Goal: Task Accomplishment & Management: Manage account settings

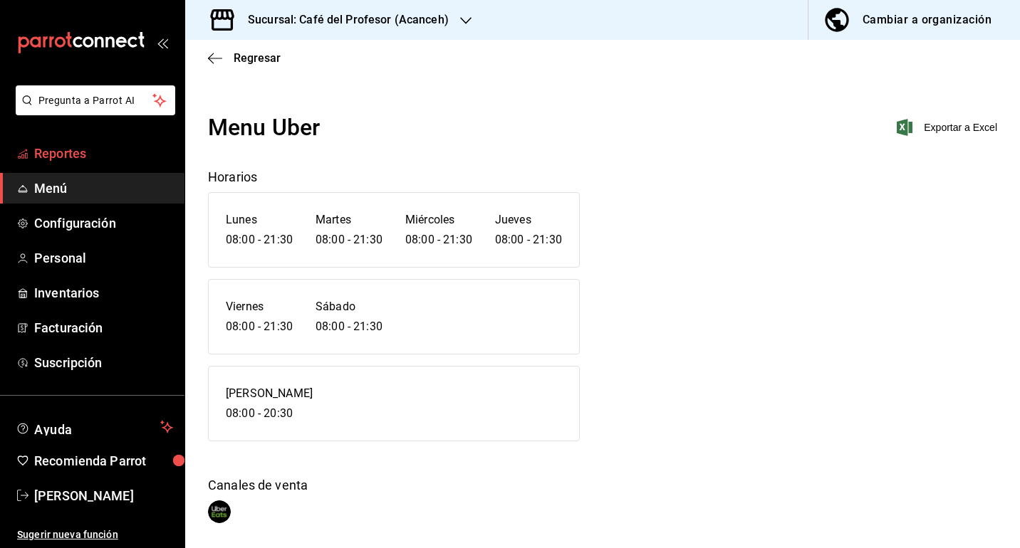
scroll to position [46, 0]
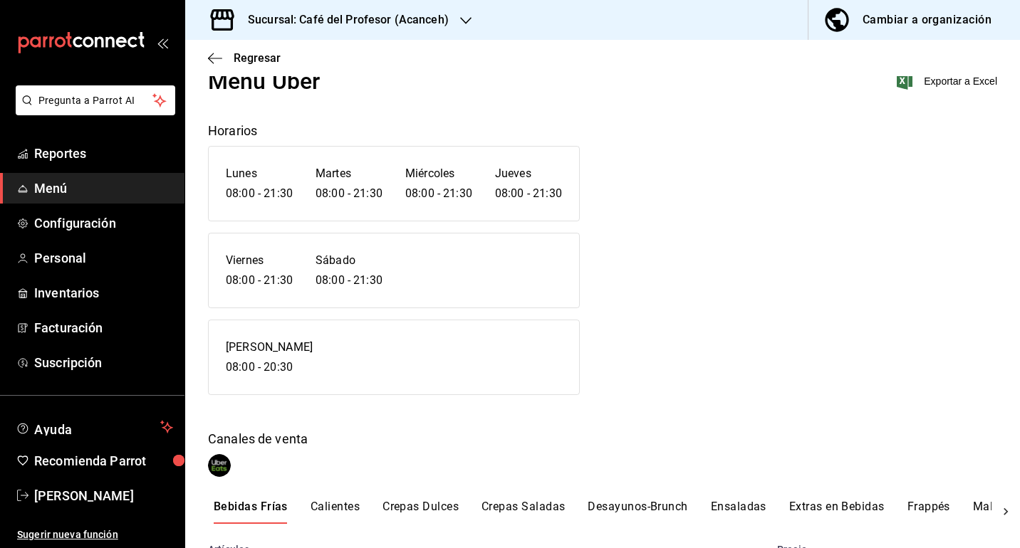
click at [71, 201] on link "Menú" at bounding box center [92, 188] width 184 height 31
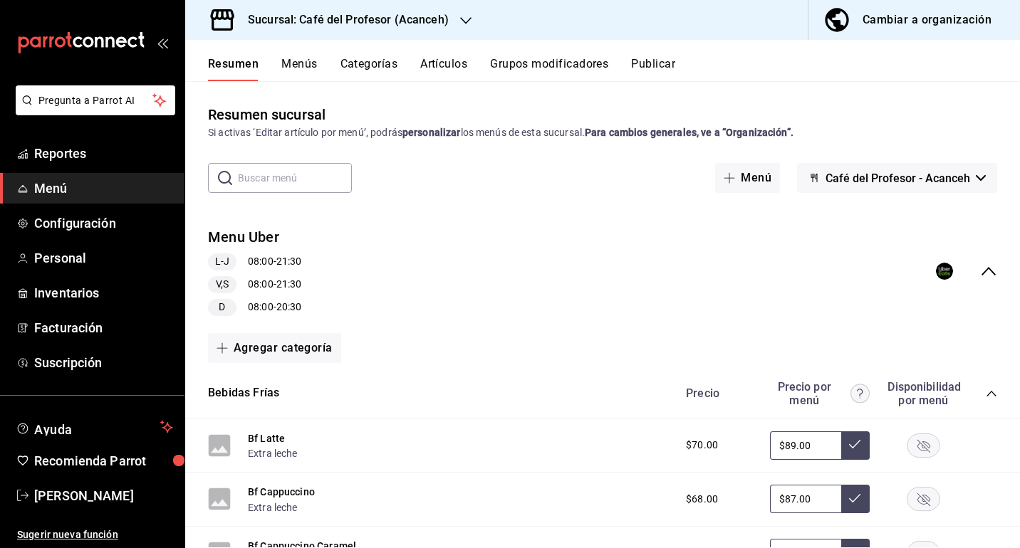
click at [470, 67] on div "Resumen Menús Categorías Artículos Grupos modificadores Publicar" at bounding box center [614, 69] width 812 height 24
click at [457, 63] on button "Artículos" at bounding box center [443, 69] width 47 height 24
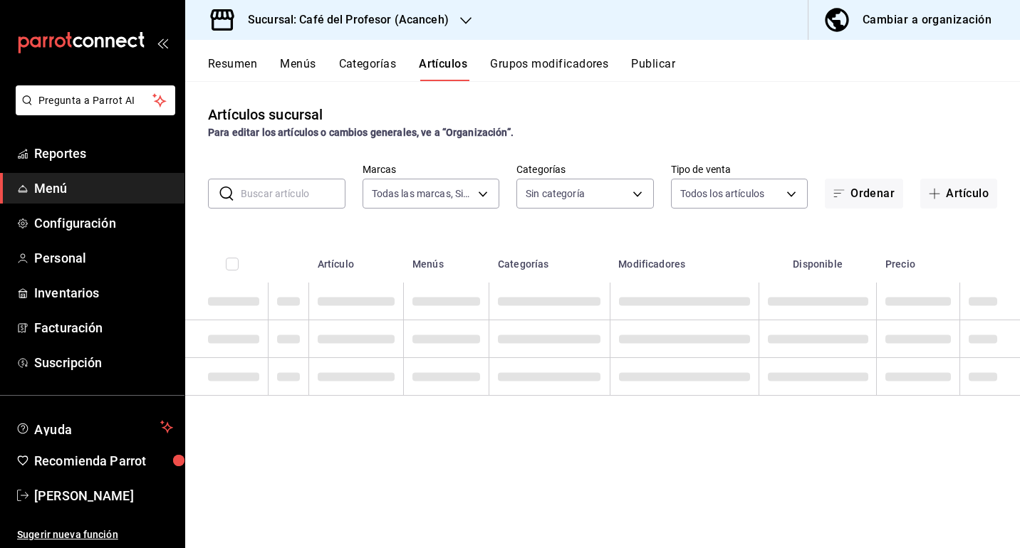
type input "c1a8b8e6-187f-497f-b24d-8667d510d931"
type input "287941b6-0598-490c-9fb6-63fb84a2c712,be1aaab9-5d27-4a8f-bb00-7802963417c0,4d75f…"
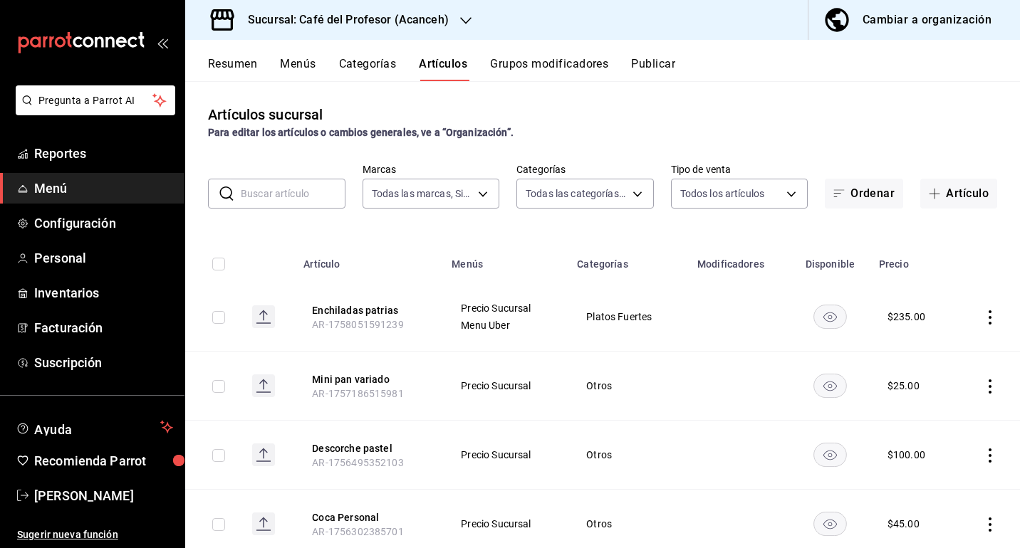
click at [310, 202] on input "text" at bounding box center [293, 193] width 105 height 28
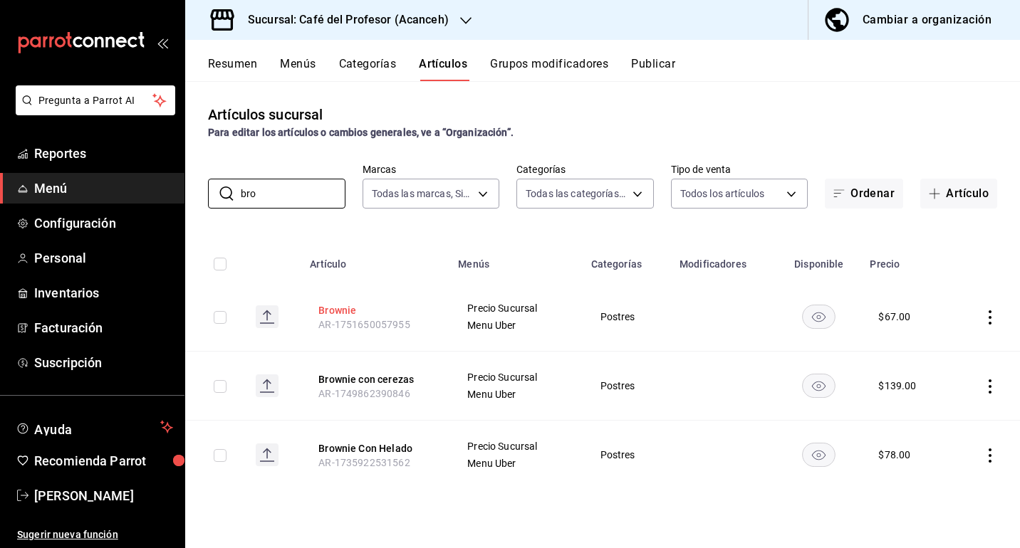
type input "bro"
click at [346, 310] on button "Brownie" at bounding box center [375, 310] width 114 height 14
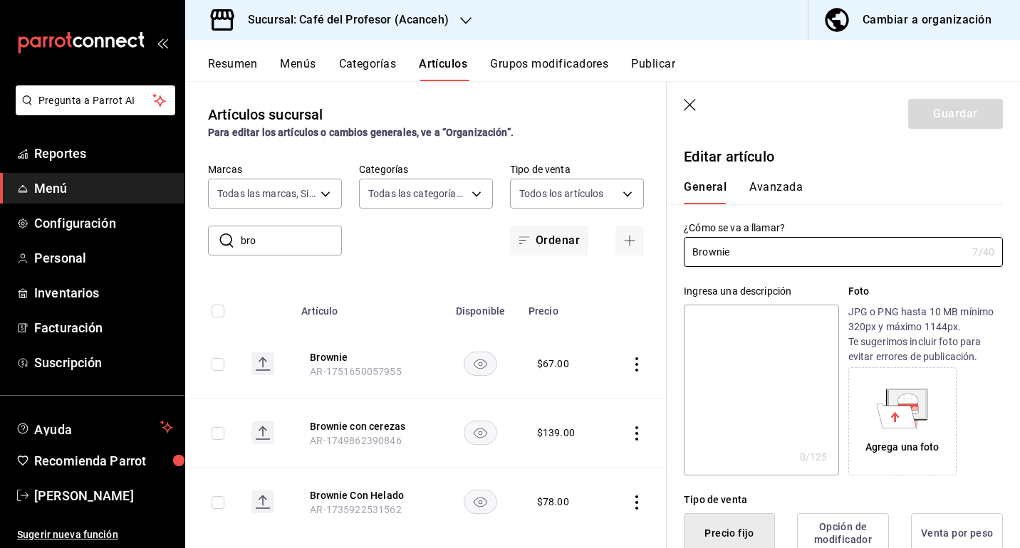
type input "$67.00"
click at [762, 186] on button "Avanzada" at bounding box center [775, 192] width 53 height 24
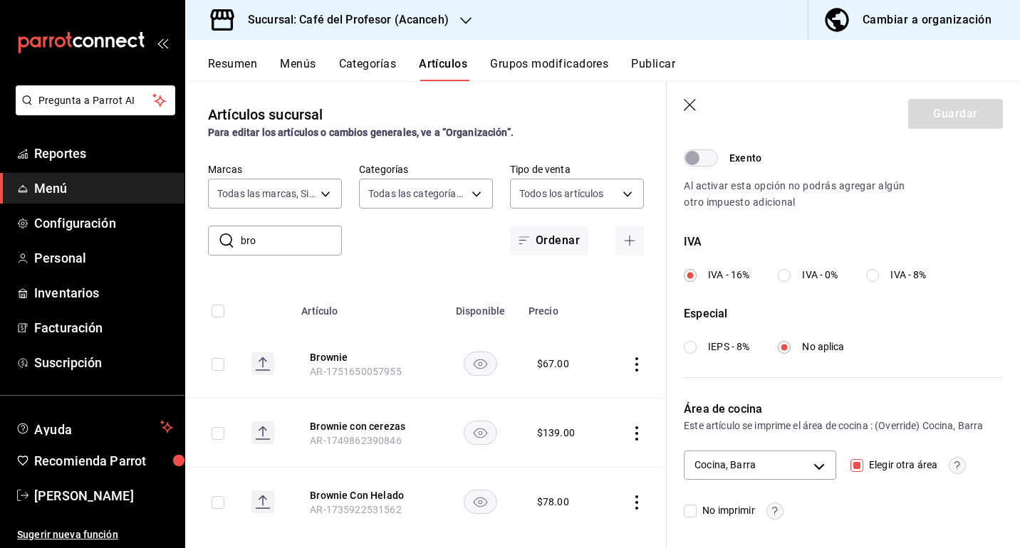
scroll to position [457, 0]
click at [820, 469] on body "Pregunta a Parrot AI Reportes Menú Configuración Personal Inventarios Facturaci…" at bounding box center [510, 274] width 1020 height 548
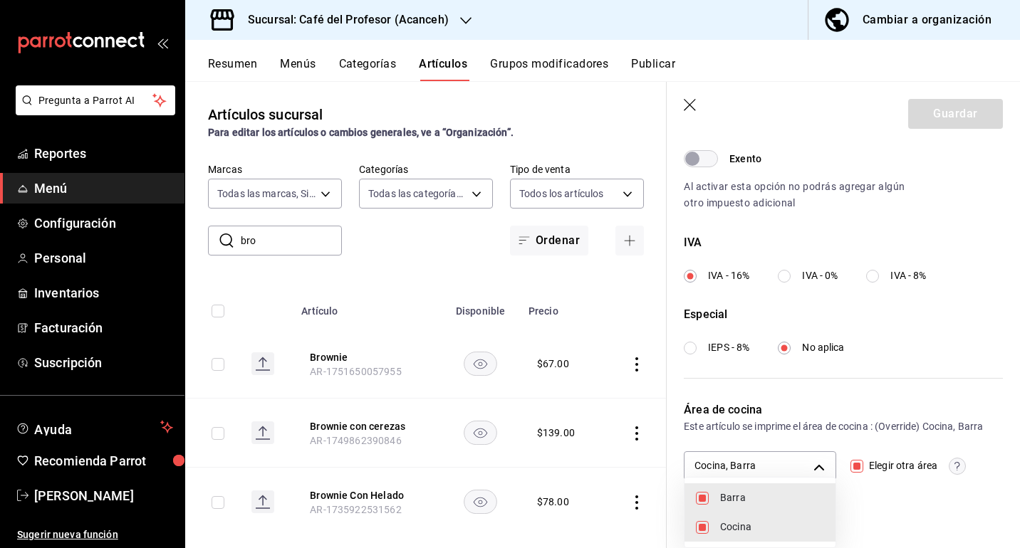
click at [860, 467] on div at bounding box center [510, 274] width 1020 height 548
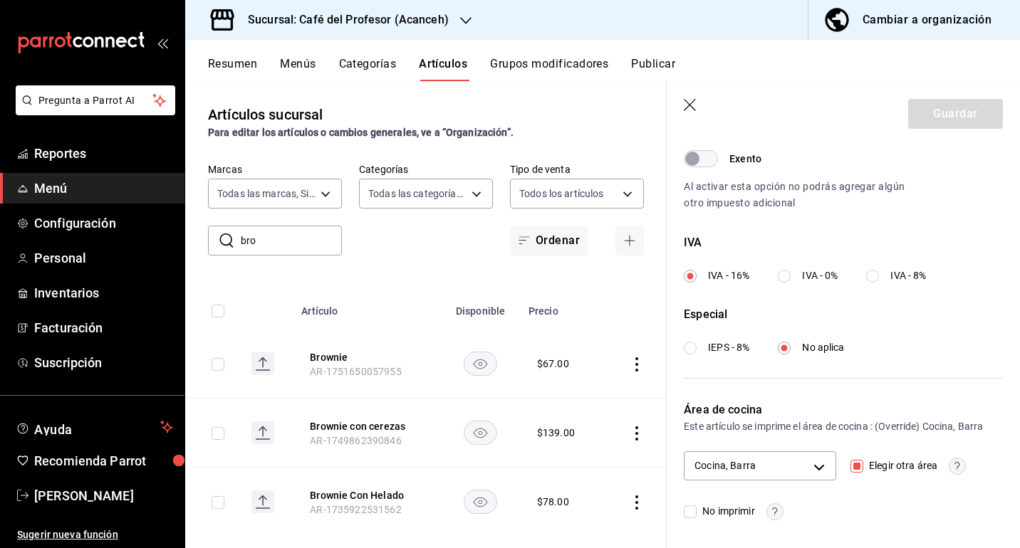
click at [860, 467] on input "Elegir otra área" at bounding box center [856, 466] width 13 height 13
checkbox input "false"
type input "6589bb08-692f-47a6-b886-d5ea76590ad3"
click at [943, 118] on button "Guardar" at bounding box center [955, 114] width 95 height 30
